Goal: Find specific page/section: Find specific page/section

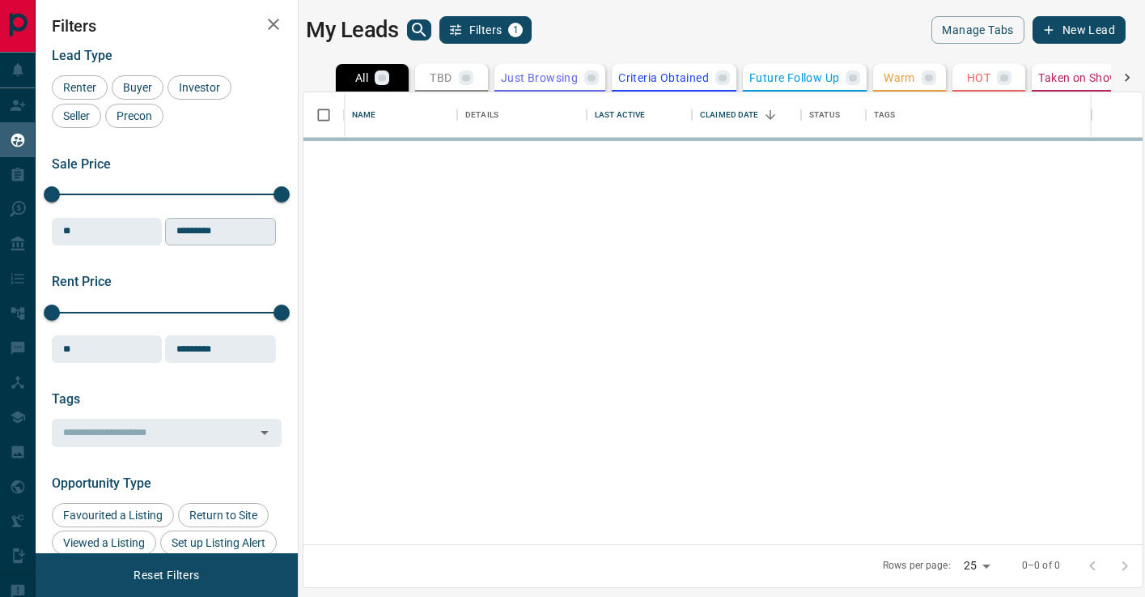
scroll to position [452, 839]
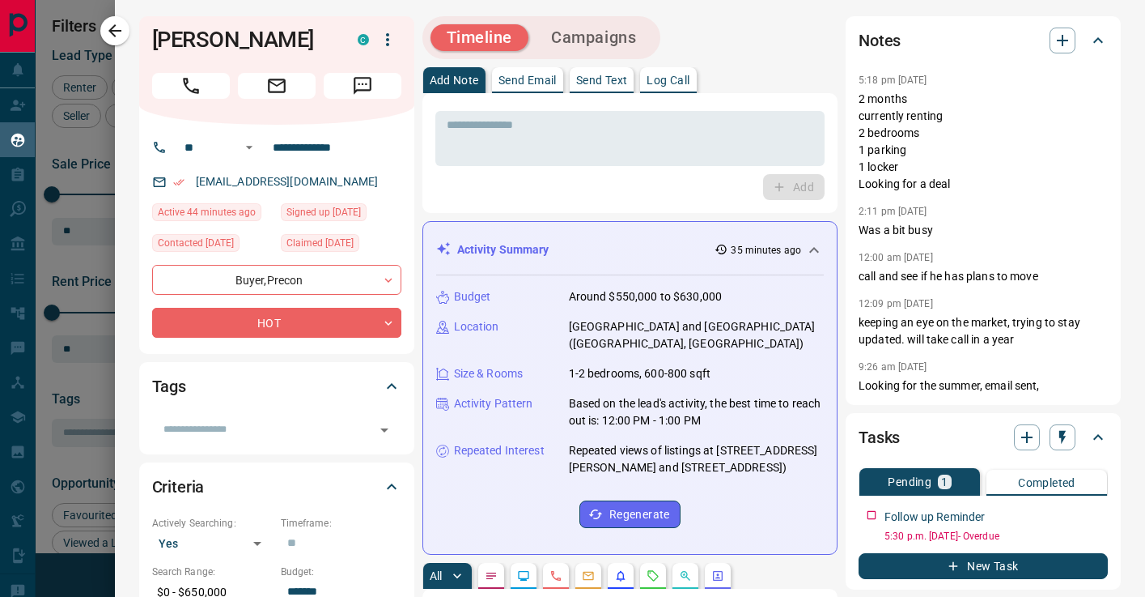
scroll to position [486, 0]
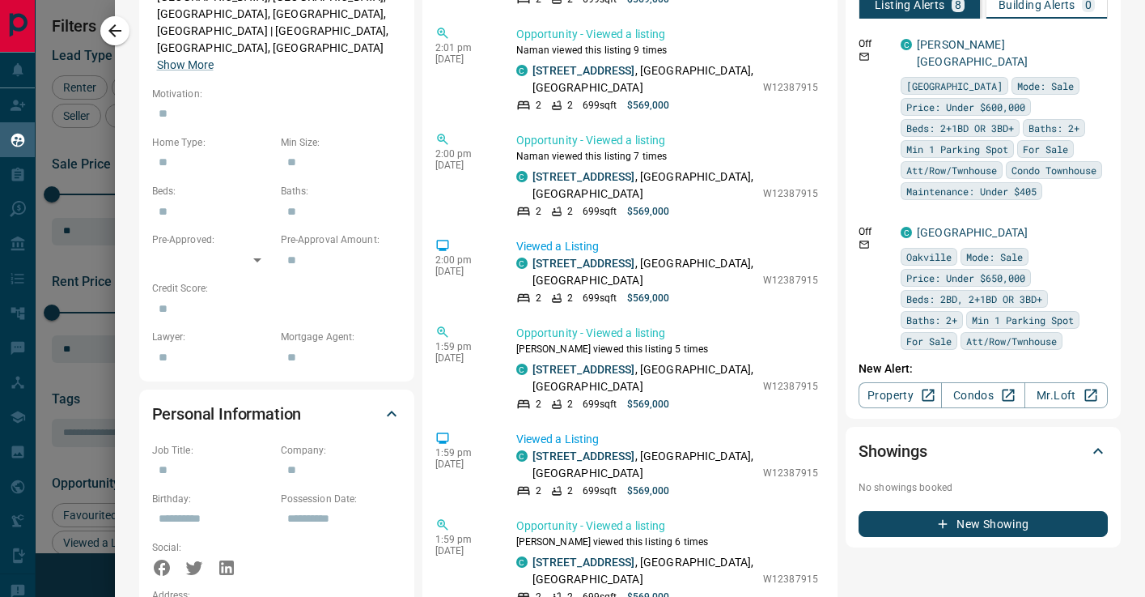
click at [43, 115] on div at bounding box center [572, 298] width 1145 height 597
click at [36, 115] on div at bounding box center [572, 298] width 1145 height 597
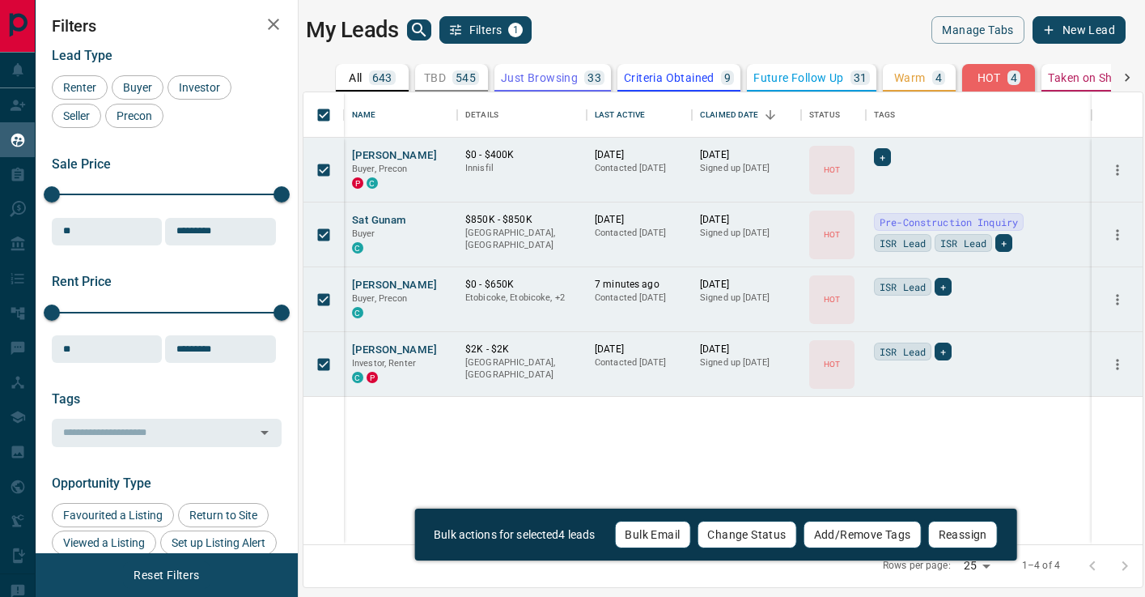
click at [36, 115] on div "Filters Lead Type Renter Buyer Investor Seller Precon Sale Price 0 5500000 Sale…" at bounding box center [167, 276] width 262 height 553
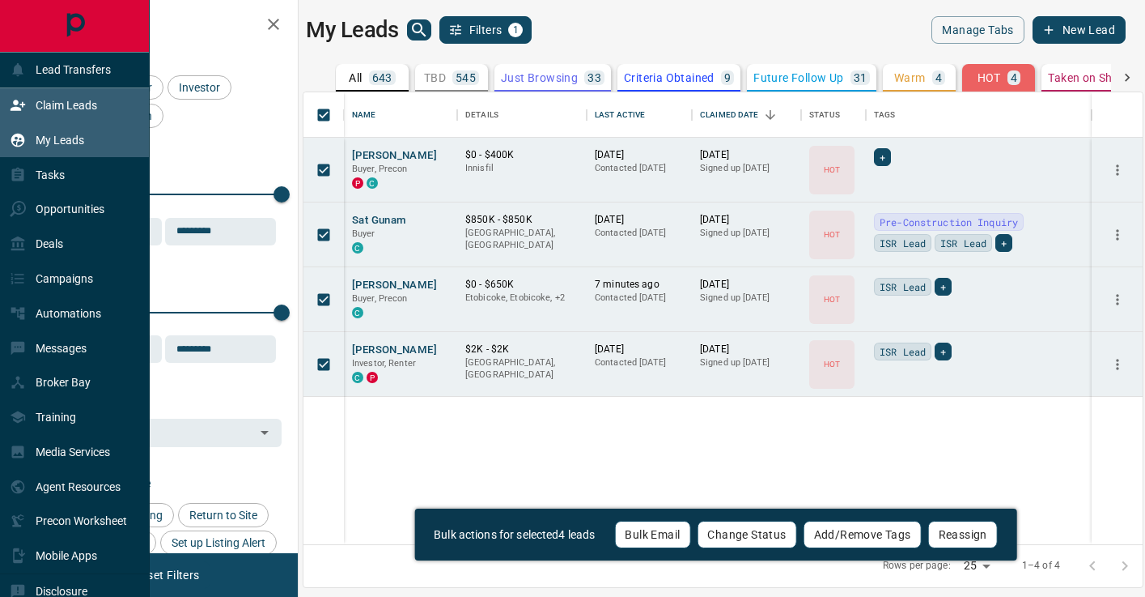
click at [25, 113] on div "Claim Leads" at bounding box center [53, 105] width 87 height 27
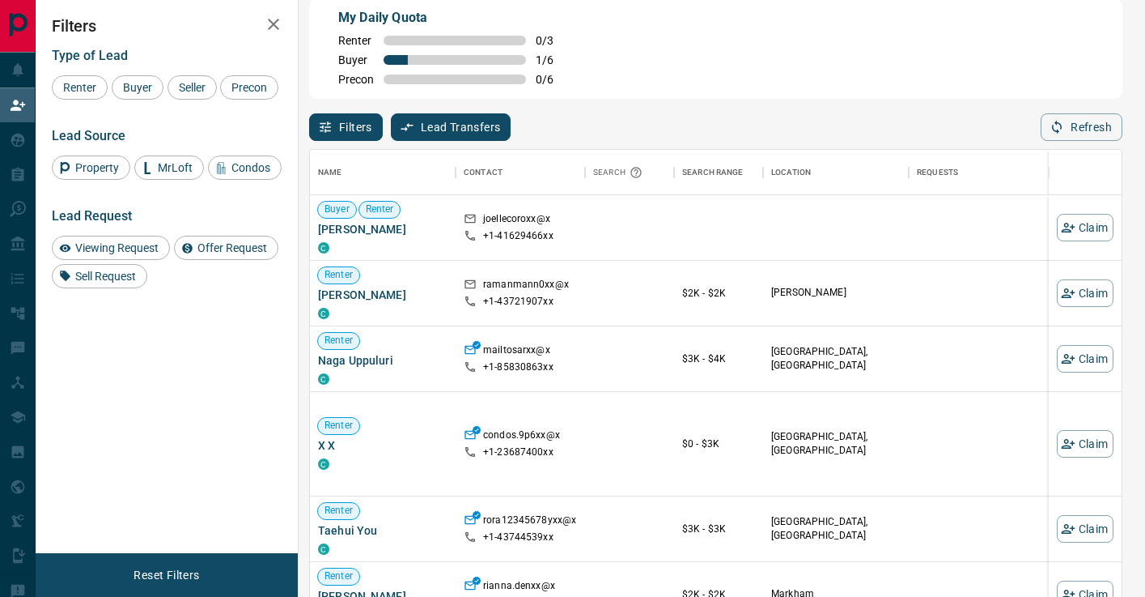
scroll to position [26, 0]
